Goal: Task Accomplishment & Management: Complete application form

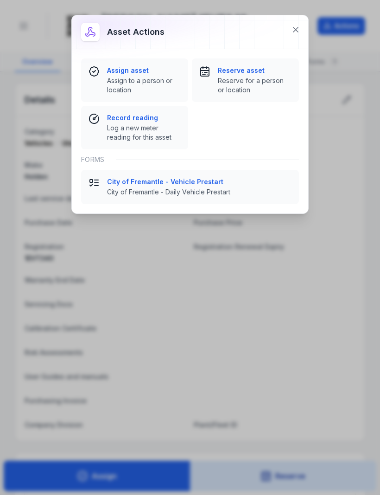
click at [212, 190] on span "City of Fremantle - Daily Vehicle Prestart" at bounding box center [199, 191] width 185 height 9
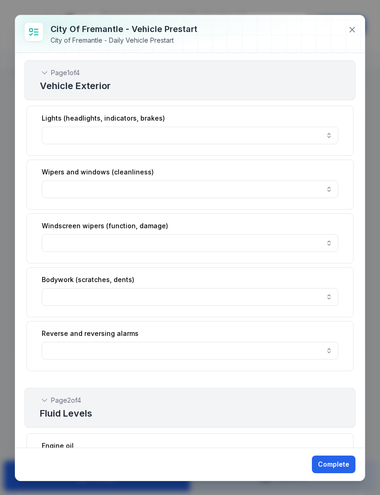
click at [333, 137] on button "button" at bounding box center [190, 136] width 297 height 18
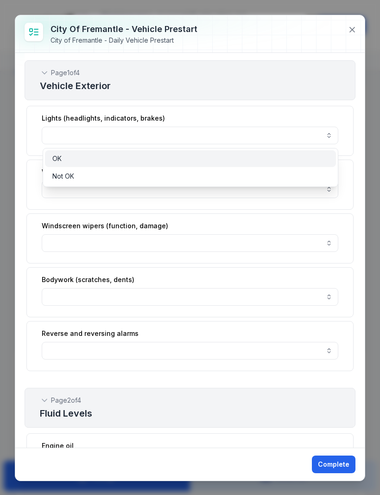
click at [58, 160] on span "OK" at bounding box center [56, 158] width 9 height 9
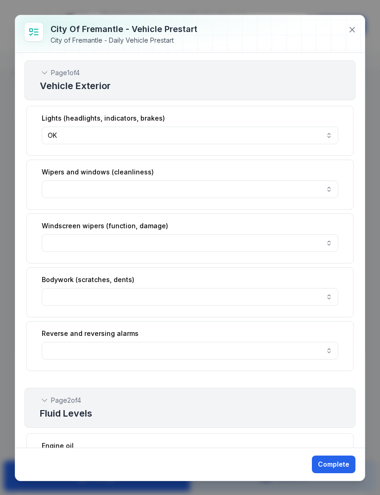
click at [331, 192] on button "button" at bounding box center [190, 189] width 297 height 18
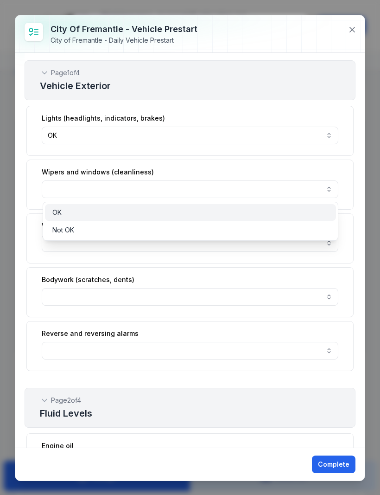
click at [60, 209] on span "OK" at bounding box center [56, 212] width 9 height 9
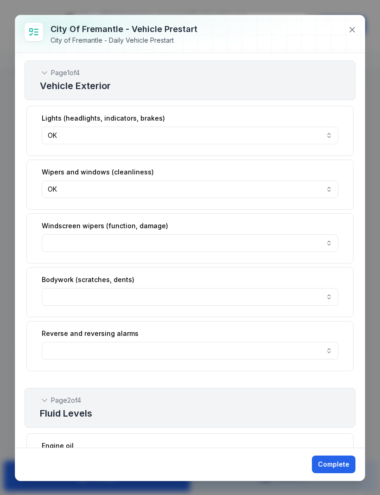
click at [329, 242] on button "button" at bounding box center [190, 243] width 297 height 18
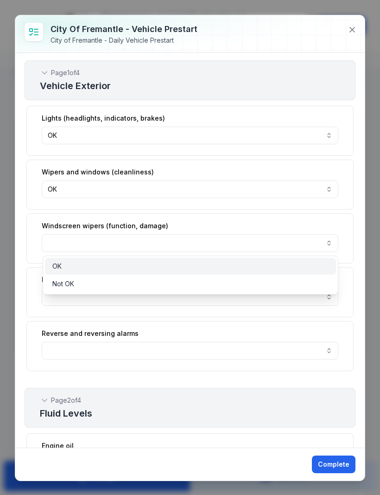
click at [62, 264] on span "OK" at bounding box center [56, 266] width 9 height 9
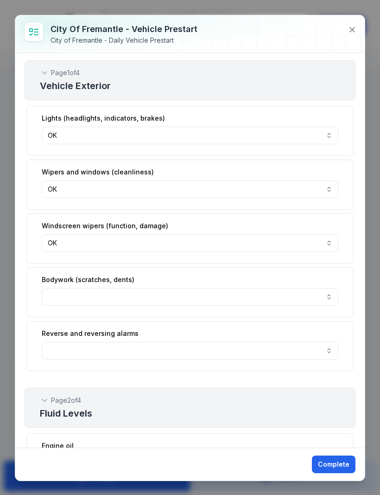
click at [331, 299] on button "button" at bounding box center [190, 297] width 297 height 18
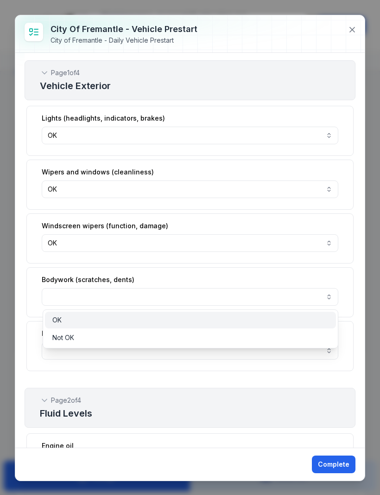
click at [60, 319] on span "OK" at bounding box center [56, 319] width 9 height 9
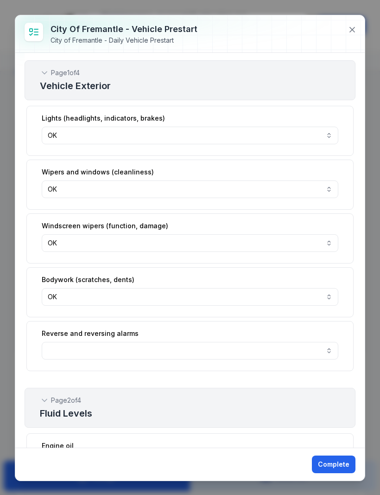
click at [325, 351] on button "button" at bounding box center [190, 351] width 297 height 18
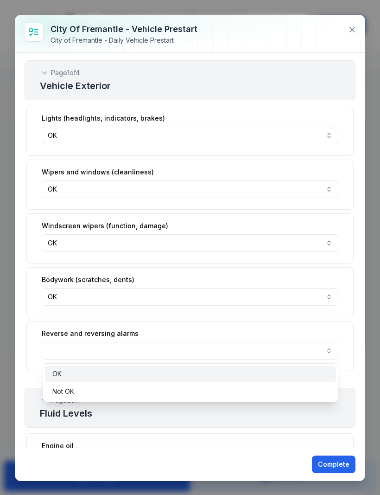
click at [65, 370] on div "OK" at bounding box center [190, 373] width 276 height 9
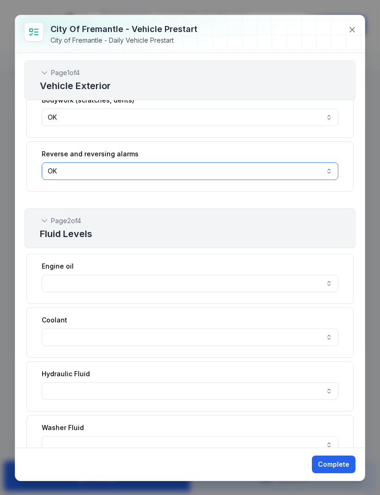
scroll to position [207, 0]
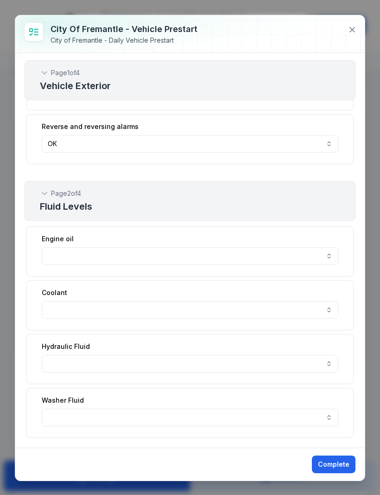
click at [326, 257] on button "button" at bounding box center [190, 256] width 297 height 18
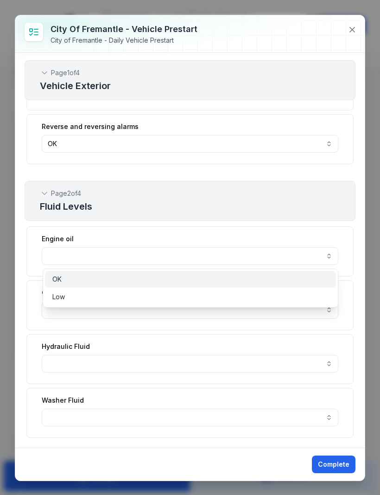
click at [58, 279] on span "OK" at bounding box center [56, 279] width 9 height 9
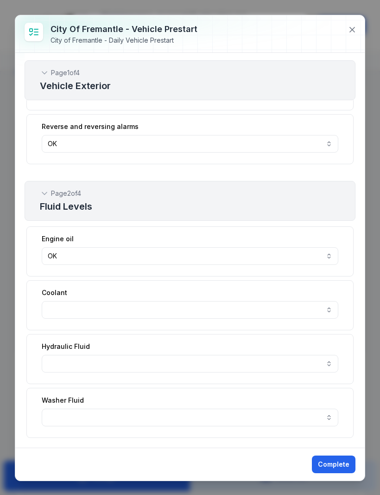
click at [327, 311] on button "button" at bounding box center [190, 310] width 297 height 18
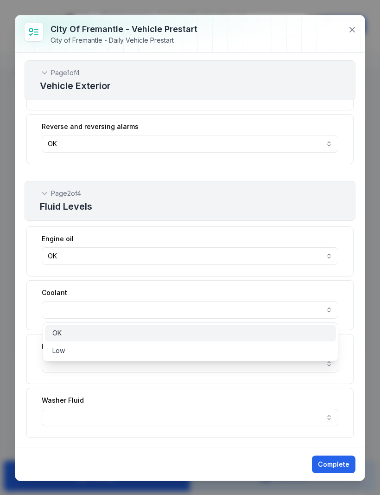
click at [59, 332] on span "OK" at bounding box center [56, 332] width 9 height 9
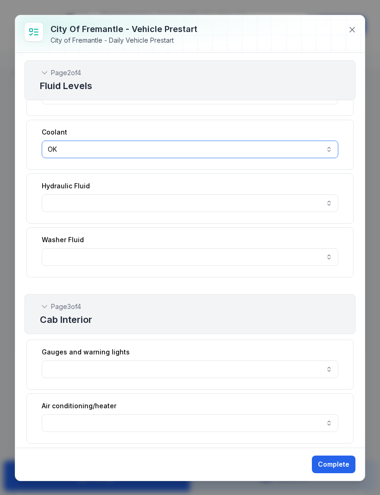
scroll to position [368, 0]
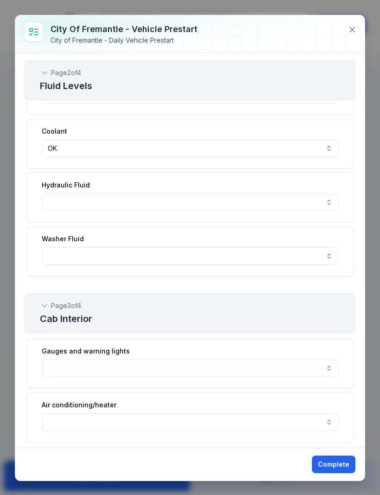
click at [327, 260] on button "button" at bounding box center [190, 256] width 297 height 18
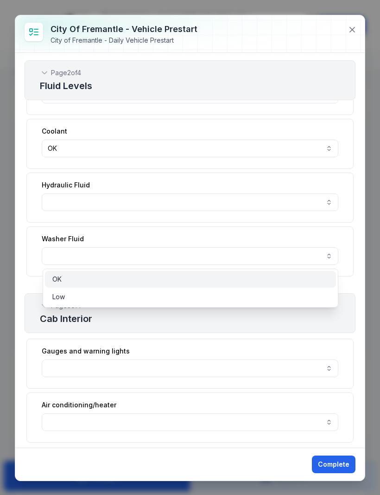
click at [58, 279] on span "OK" at bounding box center [56, 279] width 9 height 9
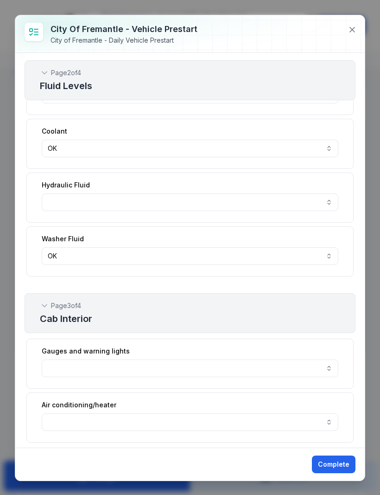
click at [328, 200] on button "button" at bounding box center [190, 202] width 297 height 18
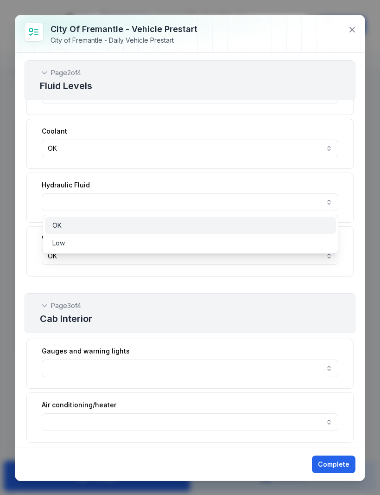
click at [61, 223] on span "OK" at bounding box center [56, 225] width 9 height 9
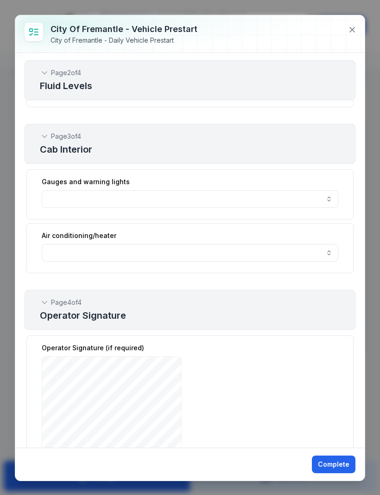
scroll to position [539, 0]
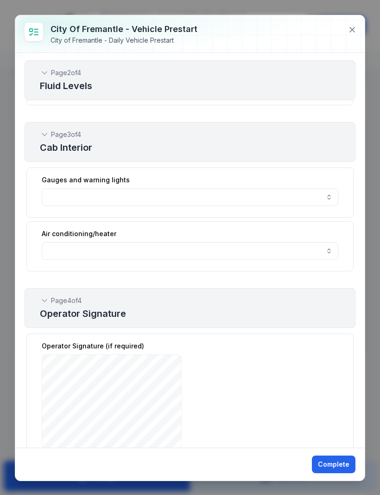
click at [329, 196] on button "button" at bounding box center [190, 197] width 297 height 18
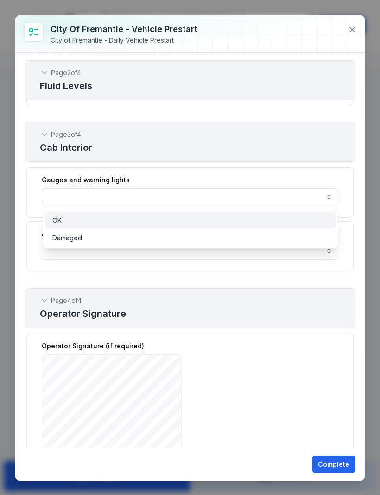
click at [57, 217] on span "OK" at bounding box center [56, 220] width 9 height 9
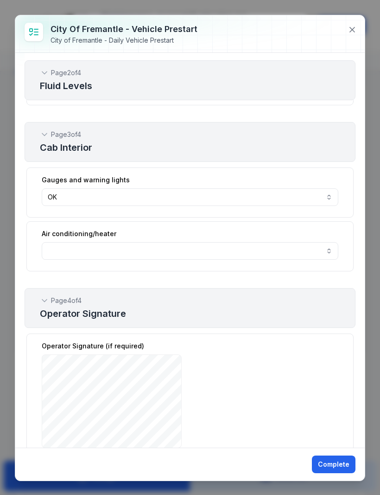
click at [332, 252] on button "button" at bounding box center [190, 251] width 297 height 18
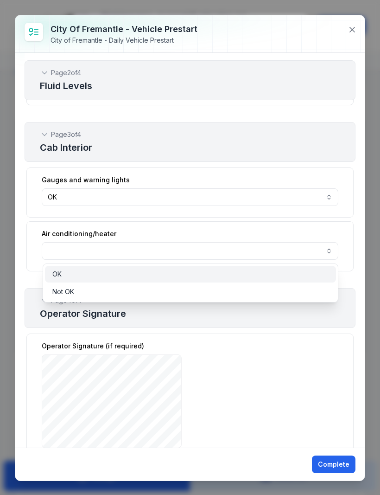
click at [59, 274] on span "OK" at bounding box center [56, 273] width 9 height 9
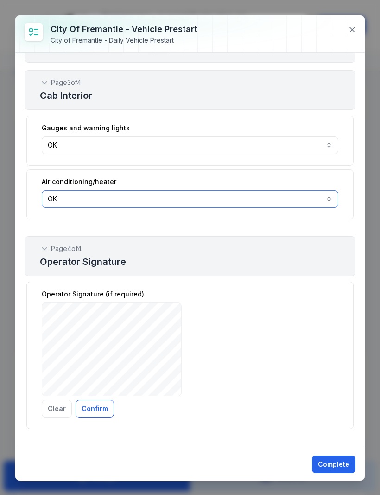
scroll to position [591, 0]
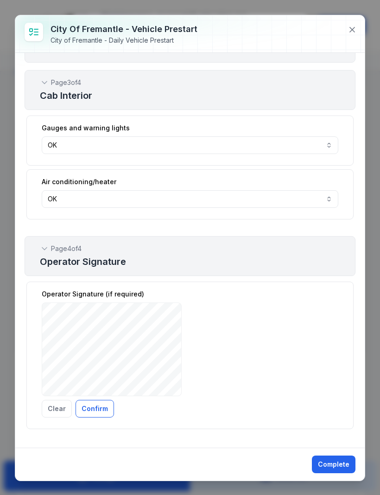
click at [96, 408] on button "Confirm" at bounding box center [95, 409] width 38 height 18
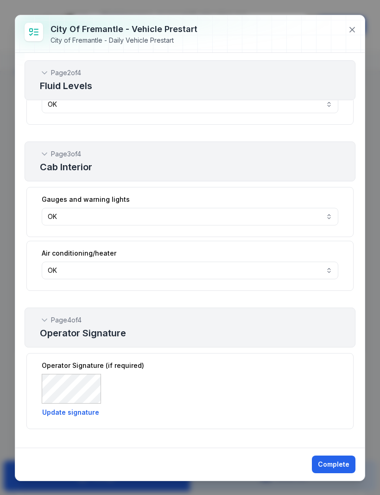
click at [337, 466] on button "Complete" at bounding box center [334, 464] width 44 height 18
